Goal: Information Seeking & Learning: Learn about a topic

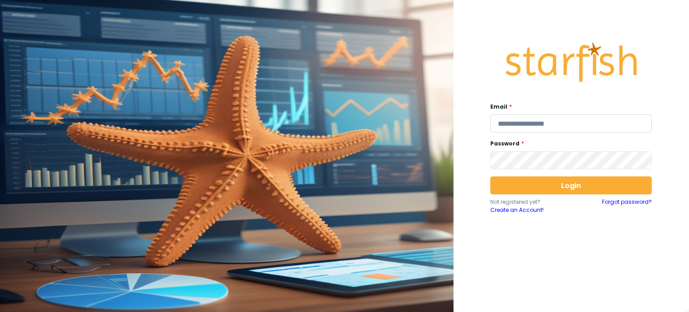
click at [499, 122] on input "email" at bounding box center [570, 123] width 161 height 18
type input "**********"
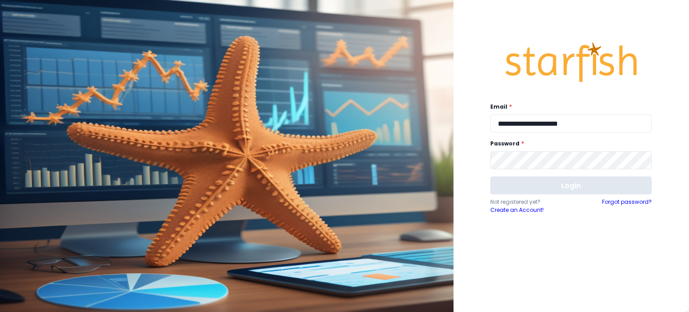
click at [521, 182] on button "Login" at bounding box center [570, 185] width 161 height 18
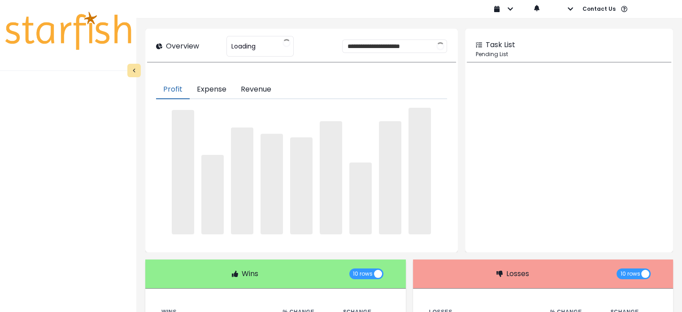
type input "**********"
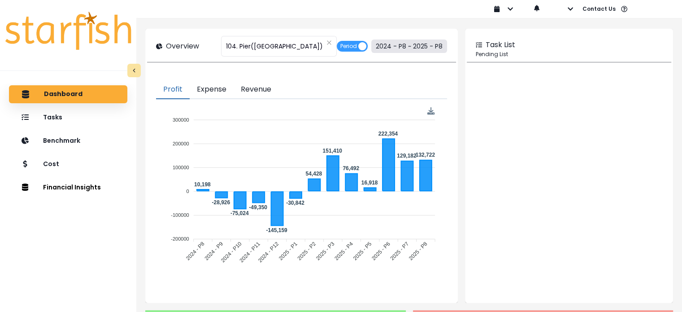
click at [418, 43] on button "2024 - P8 ~ 2025 - P8" at bounding box center [409, 45] width 76 height 13
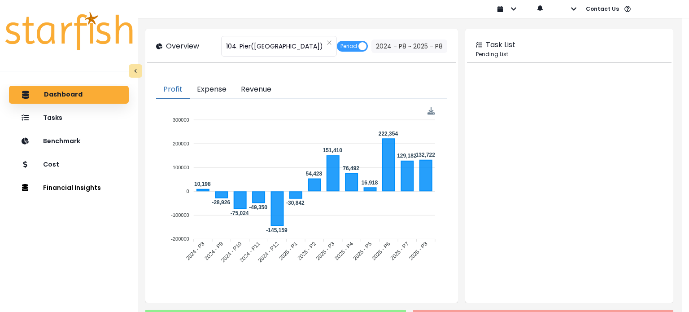
click at [294, 68] on span "2024 - P8" at bounding box center [274, 72] width 80 height 21
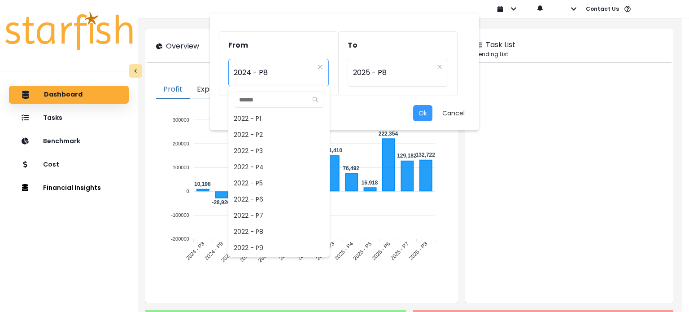
scroll to position [371, 0]
click at [260, 227] on span "2024 - P7" at bounding box center [278, 231] width 101 height 16
type input "*********"
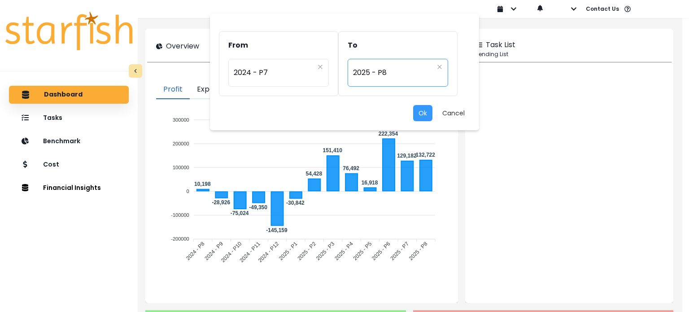
click at [387, 78] on span "2025 - P8" at bounding box center [393, 72] width 80 height 21
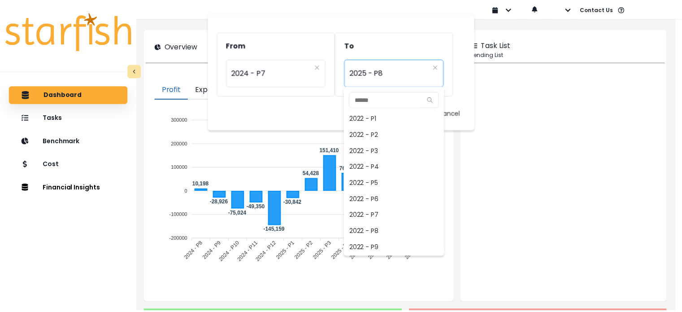
scroll to position [565, 0]
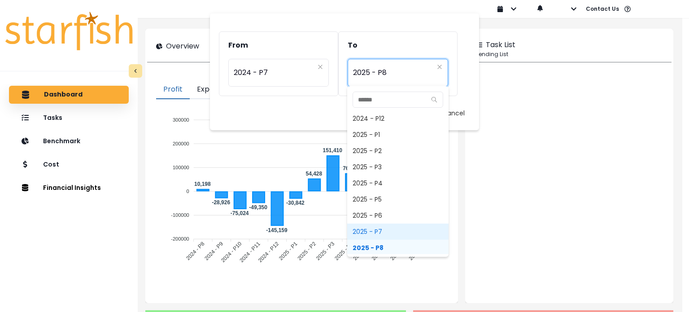
click at [385, 228] on span "2025 - P7" at bounding box center [397, 231] width 101 height 16
type input "*********"
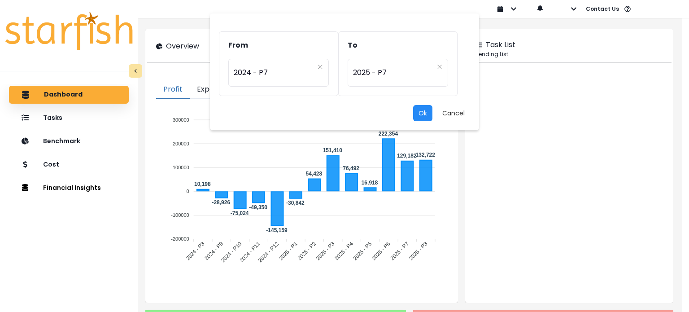
click at [425, 110] on button "Ok" at bounding box center [422, 113] width 19 height 16
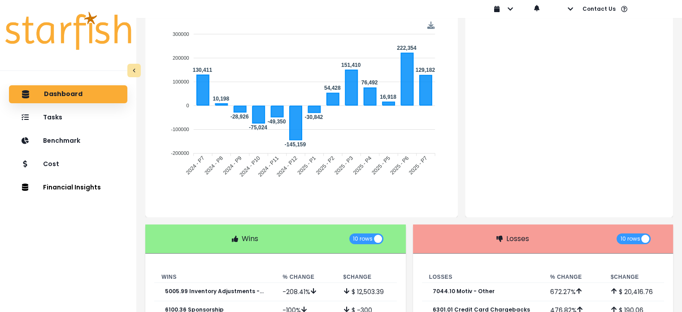
scroll to position [86, 0]
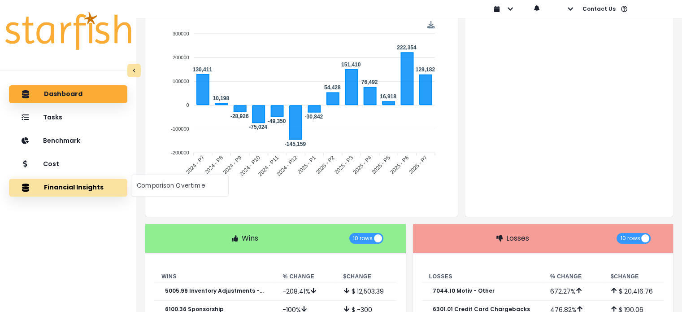
click at [77, 186] on button "Financial Insights" at bounding box center [68, 187] width 118 height 18
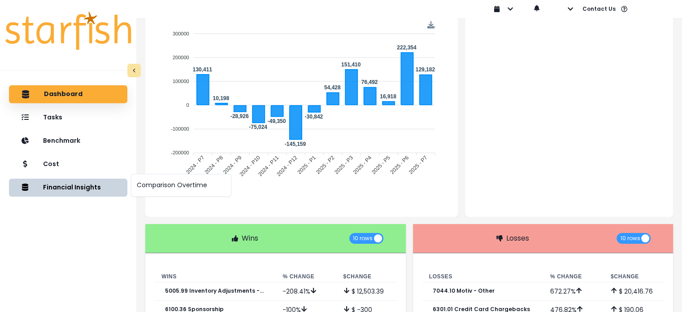
click at [163, 195] on div "Comparison Overtime" at bounding box center [181, 185] width 100 height 23
click at [161, 187] on button "Comparison Overtime" at bounding box center [181, 185] width 100 height 15
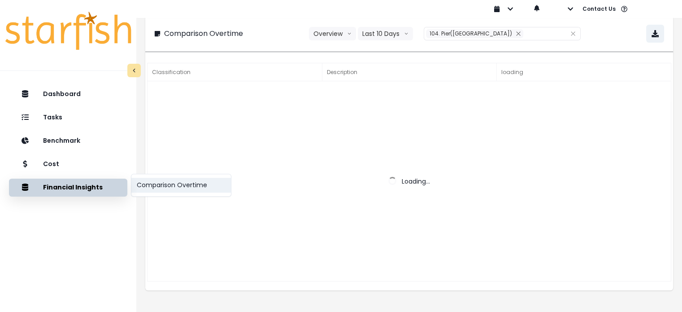
scroll to position [0, 0]
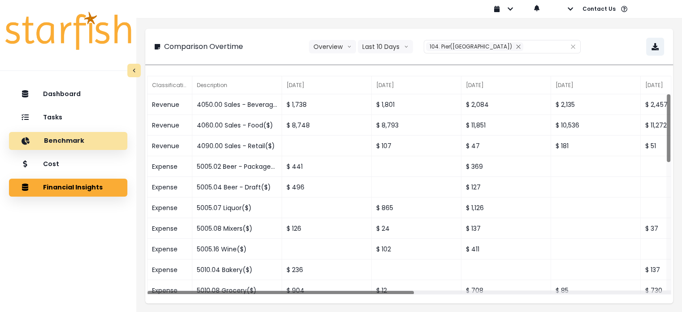
click at [52, 141] on p "Benchmark" at bounding box center [64, 141] width 40 height 8
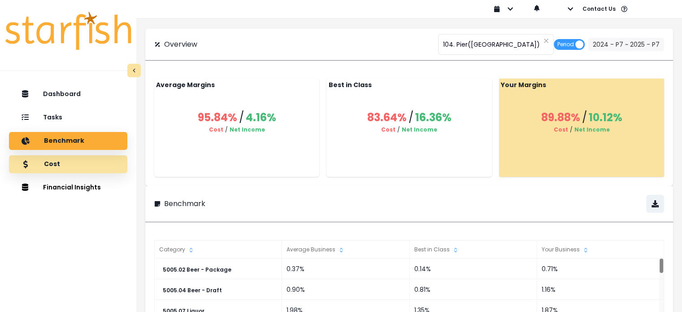
click at [56, 165] on p "Cost" at bounding box center [52, 164] width 16 height 8
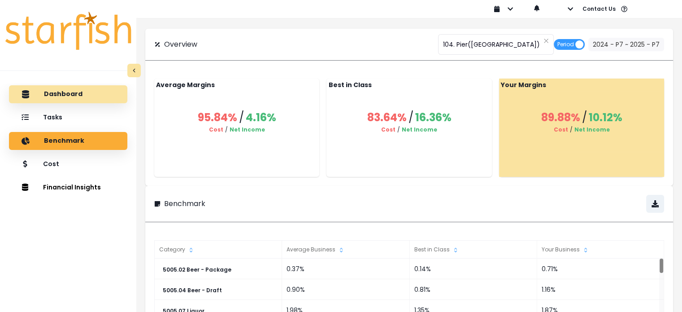
click at [62, 189] on button "Financial Insights" at bounding box center [68, 187] width 118 height 18
click at [55, 95] on p "Dashboard" at bounding box center [63, 94] width 39 height 8
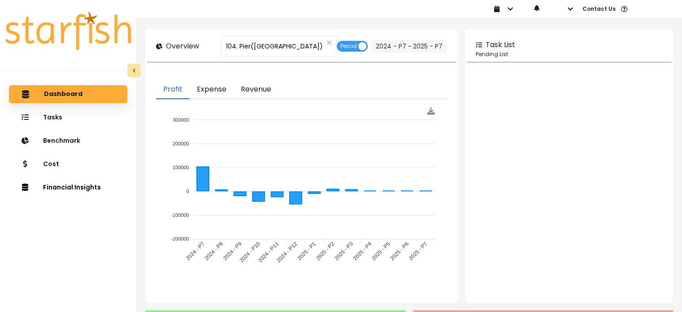
click at [55, 95] on p "Dashboard" at bounding box center [63, 94] width 39 height 8
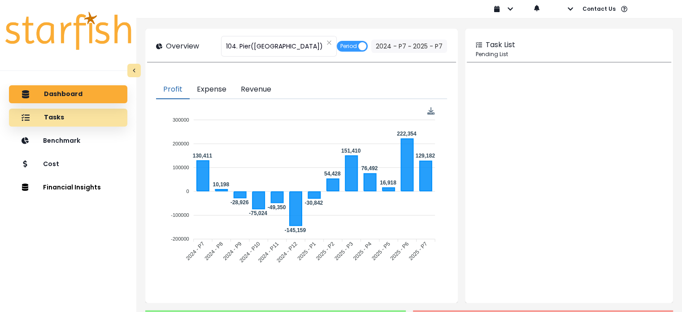
click at [108, 116] on div "Tasks" at bounding box center [68, 117] width 104 height 19
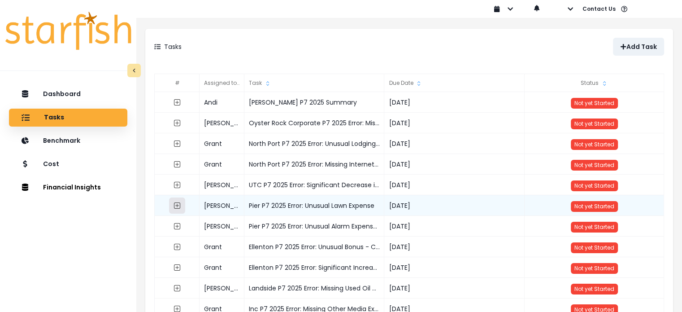
click at [170, 208] on button "button" at bounding box center [177, 205] width 16 height 16
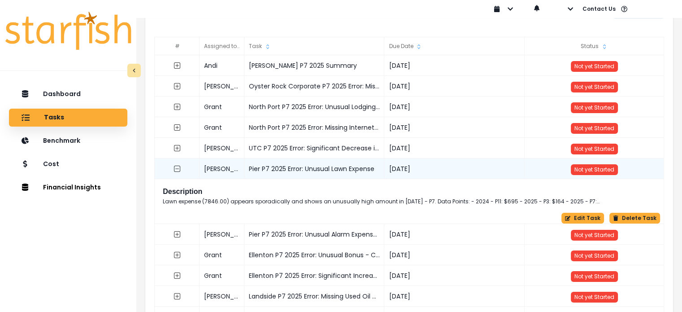
scroll to position [37, 0]
click at [549, 197] on p "Lawn expense (7846.00) appears sporadically and shows an unusually high amount …" at bounding box center [387, 201] width 448 height 8
click at [188, 191] on h2 "Description" at bounding box center [410, 191] width 494 height 9
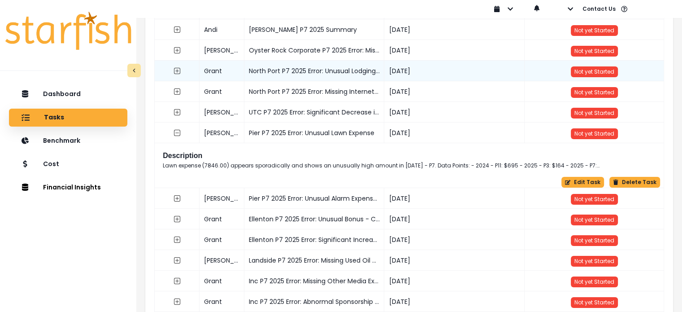
scroll to position [76, 0]
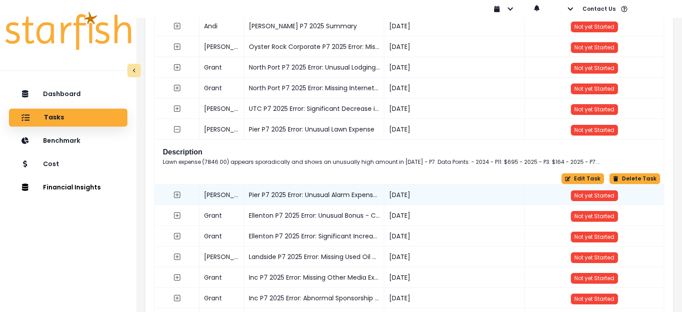
click at [308, 202] on div "Pier P7 2025 Error: Unusual Alarm Expense Increase" at bounding box center [314, 194] width 140 height 21
click at [176, 198] on button "button" at bounding box center [177, 195] width 16 height 16
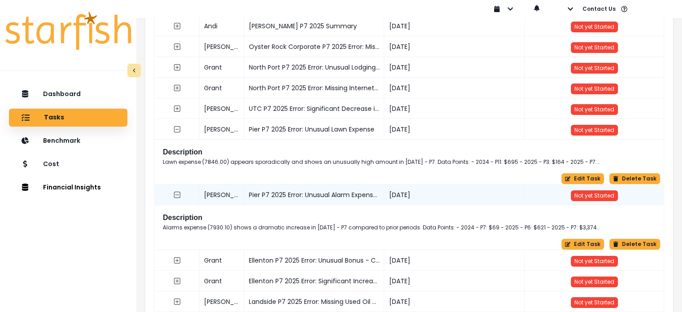
click at [287, 189] on div "Pier P7 2025 Error: Unusual Alarm Expense Increase" at bounding box center [314, 194] width 140 height 21
click at [178, 195] on icon "collasped outline" at bounding box center [177, 194] width 7 height 7
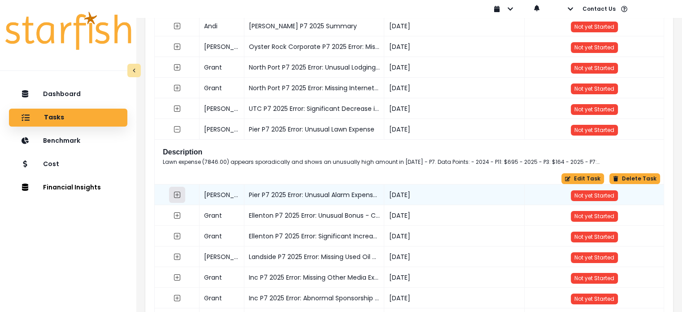
click at [178, 195] on icon "expand outline" at bounding box center [177, 194] width 7 height 7
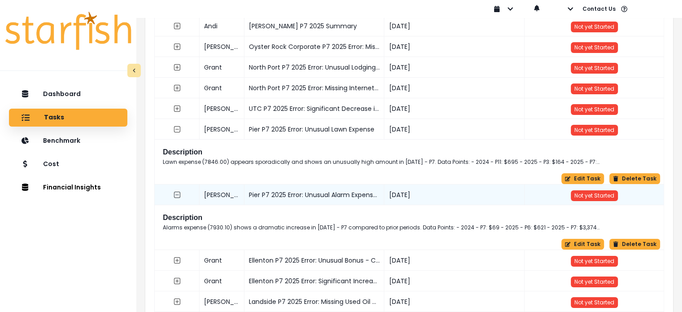
click at [239, 220] on h2 "Description" at bounding box center [410, 217] width 494 height 9
